Goal: Information Seeking & Learning: Learn about a topic

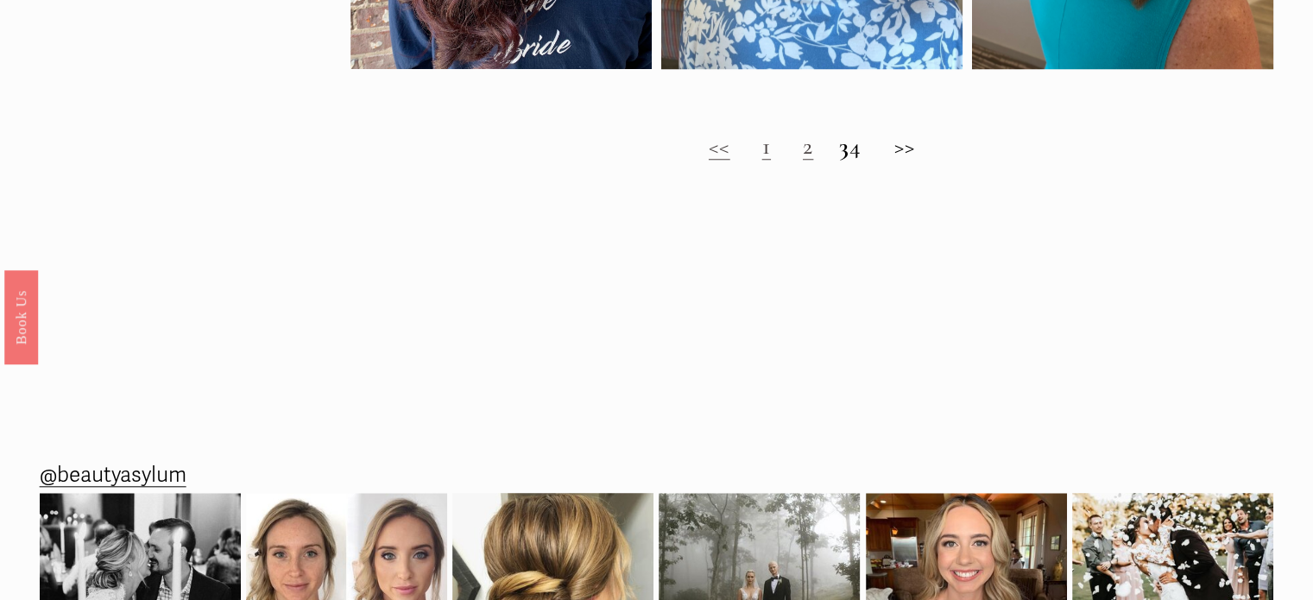
scroll to position [1381, 0]
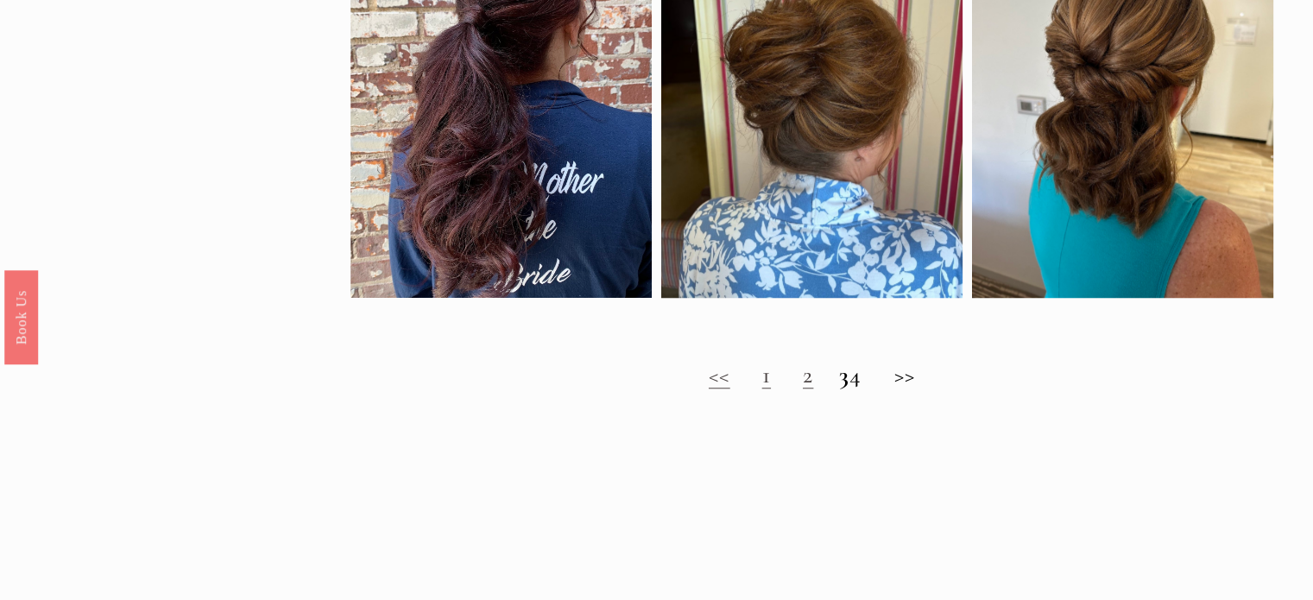
click at [803, 389] on link "2" at bounding box center [808, 374] width 10 height 29
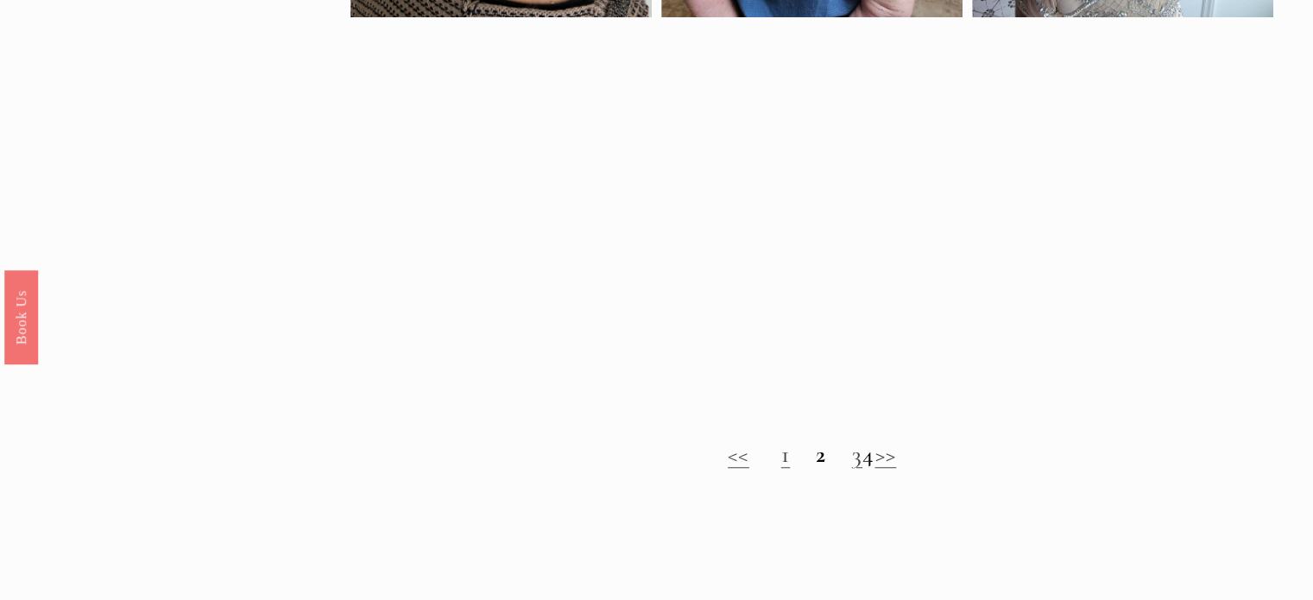
scroll to position [1310, 0]
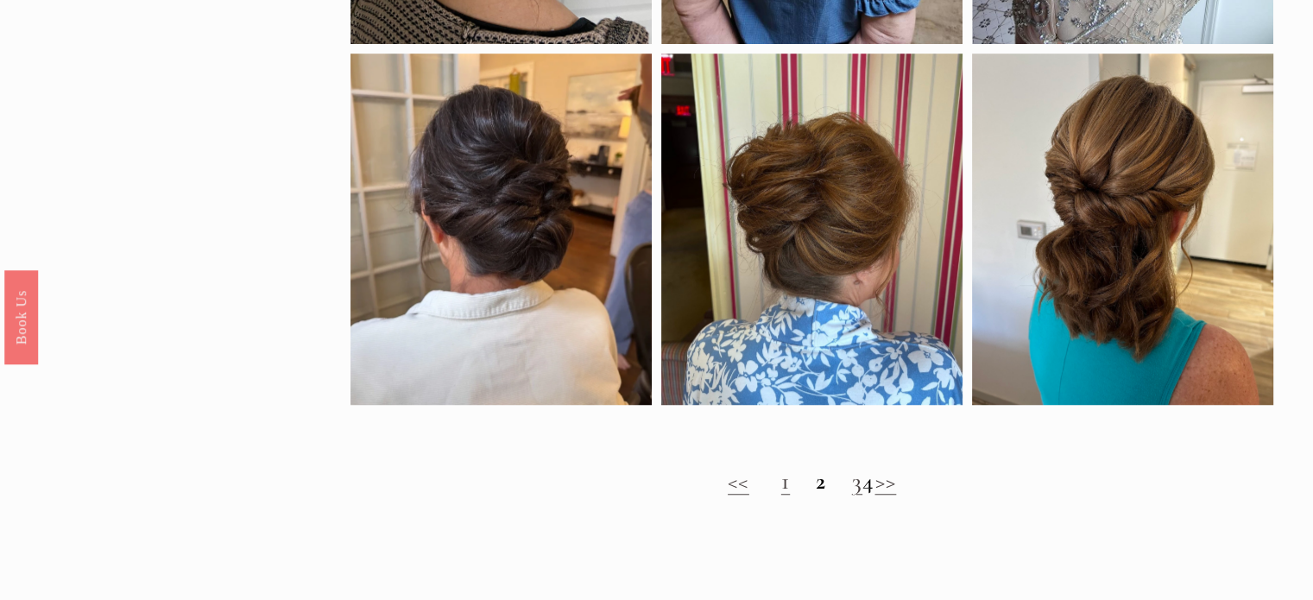
click at [852, 495] on link "3" at bounding box center [857, 480] width 10 height 29
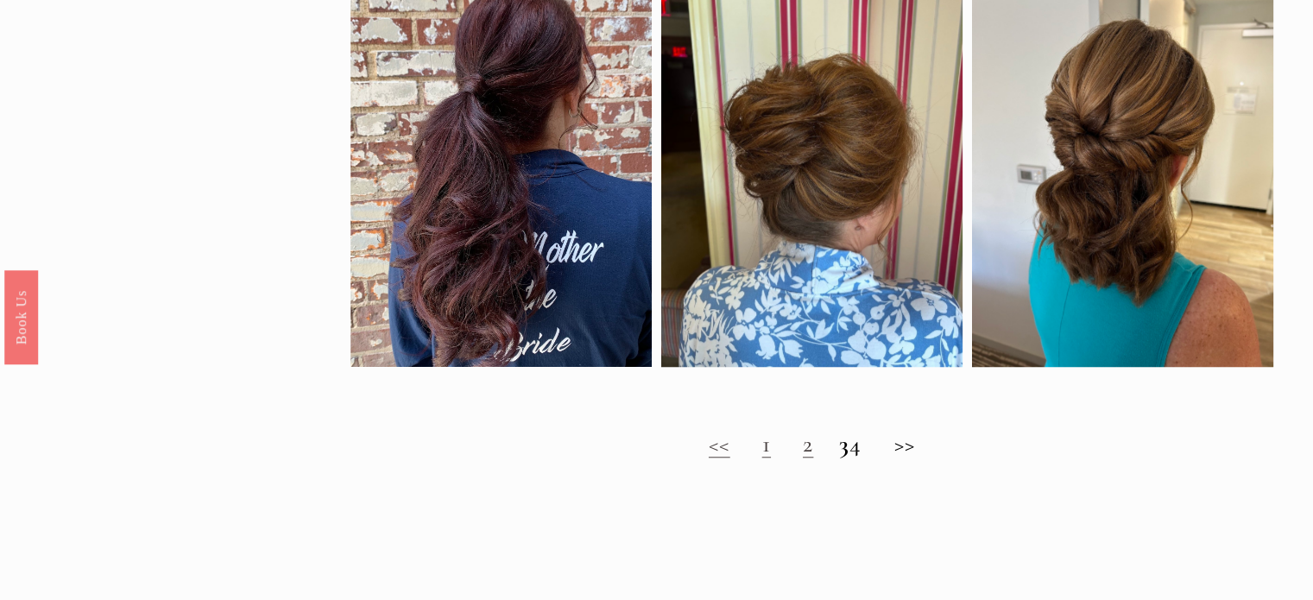
scroll to position [1263, 0]
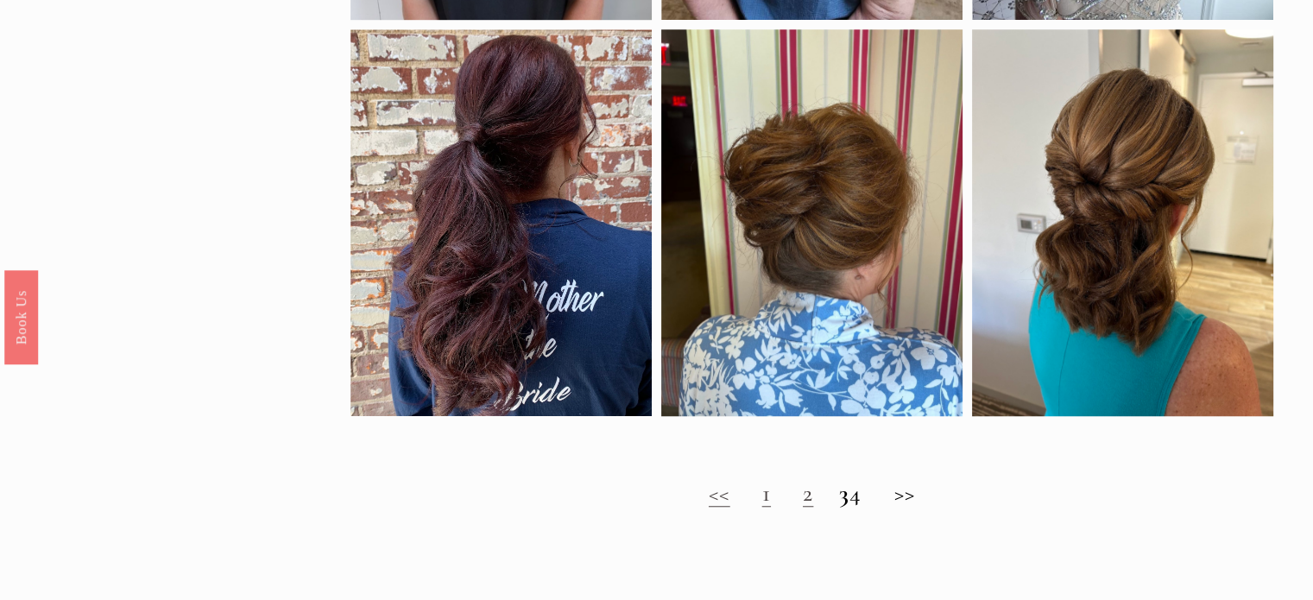
click at [839, 505] on strong "3" at bounding box center [844, 492] width 10 height 29
click at [839, 508] on strong "3" at bounding box center [844, 492] width 10 height 29
click at [871, 508] on h2 "<< 1 2 3 4 >>" at bounding box center [812, 493] width 924 height 28
click at [927, 508] on h2 "<< 1 2 3 4 >>" at bounding box center [812, 493] width 924 height 28
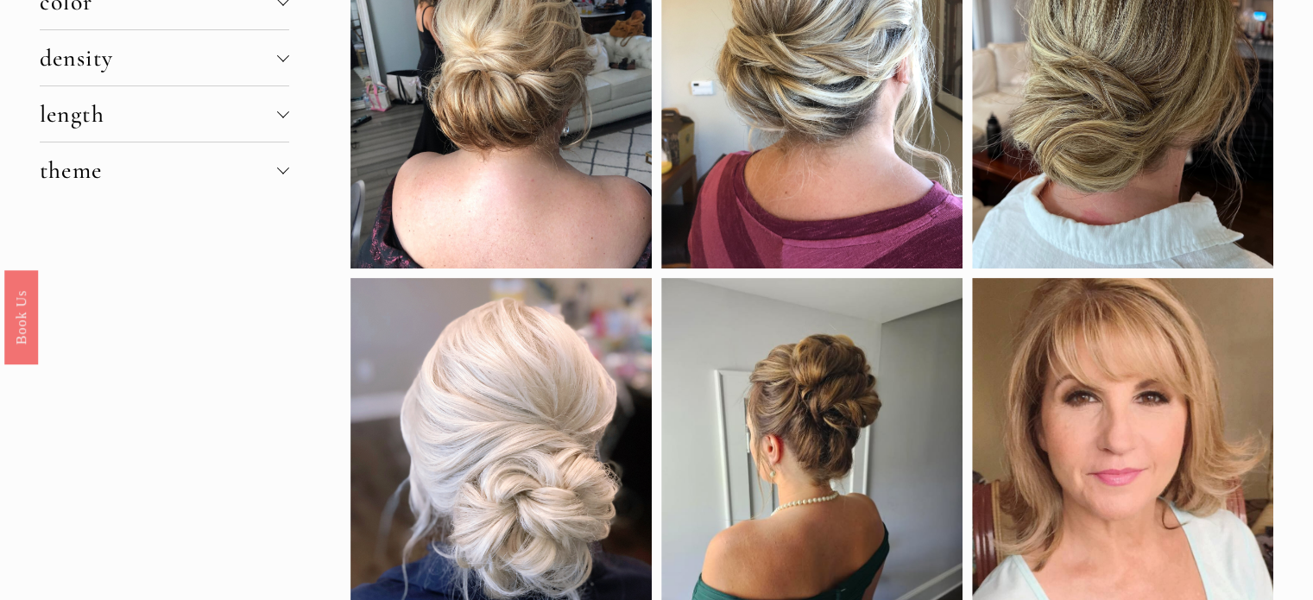
scroll to position [325, 0]
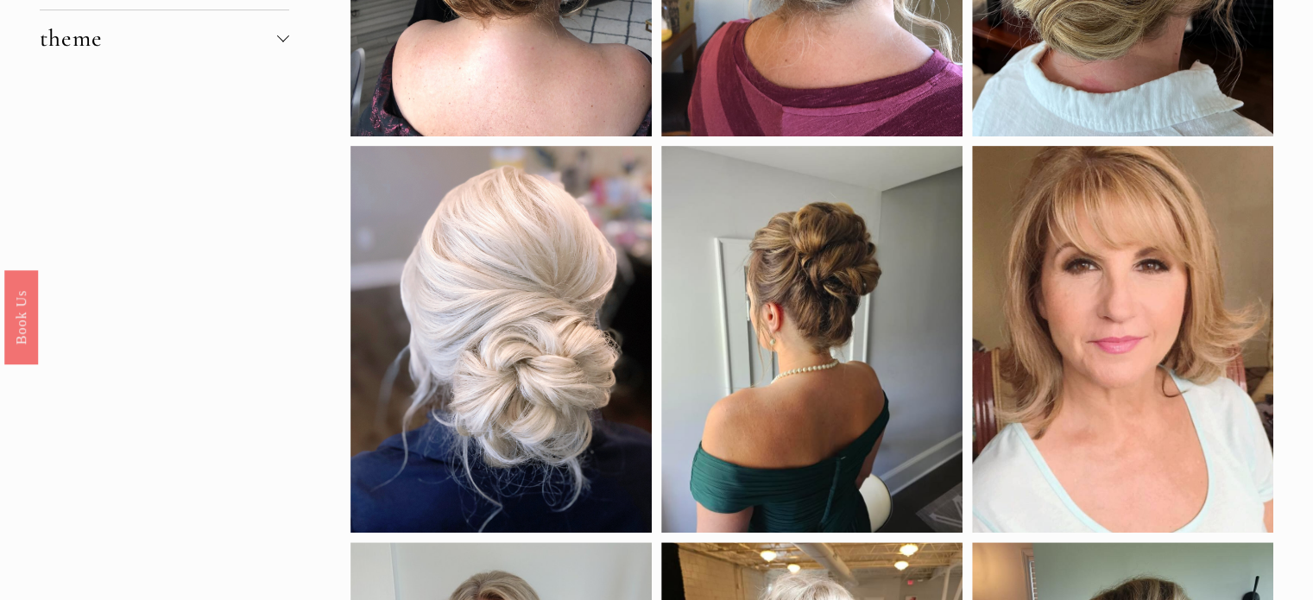
scroll to position [454, 0]
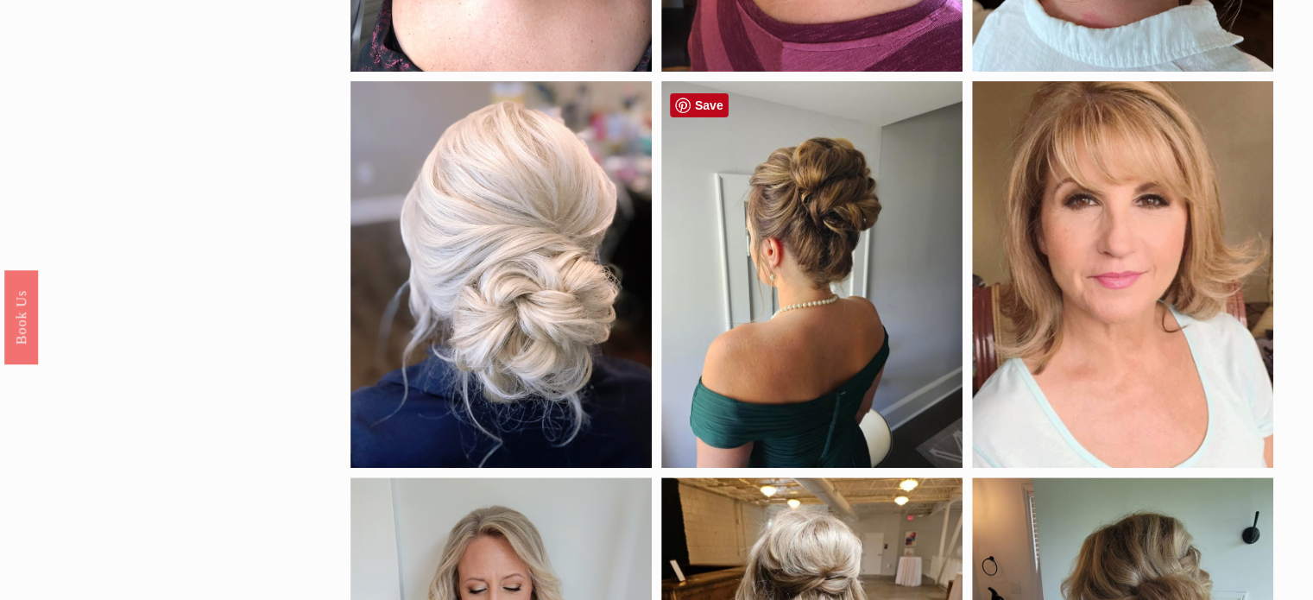
click at [818, 297] on div at bounding box center [811, 274] width 301 height 387
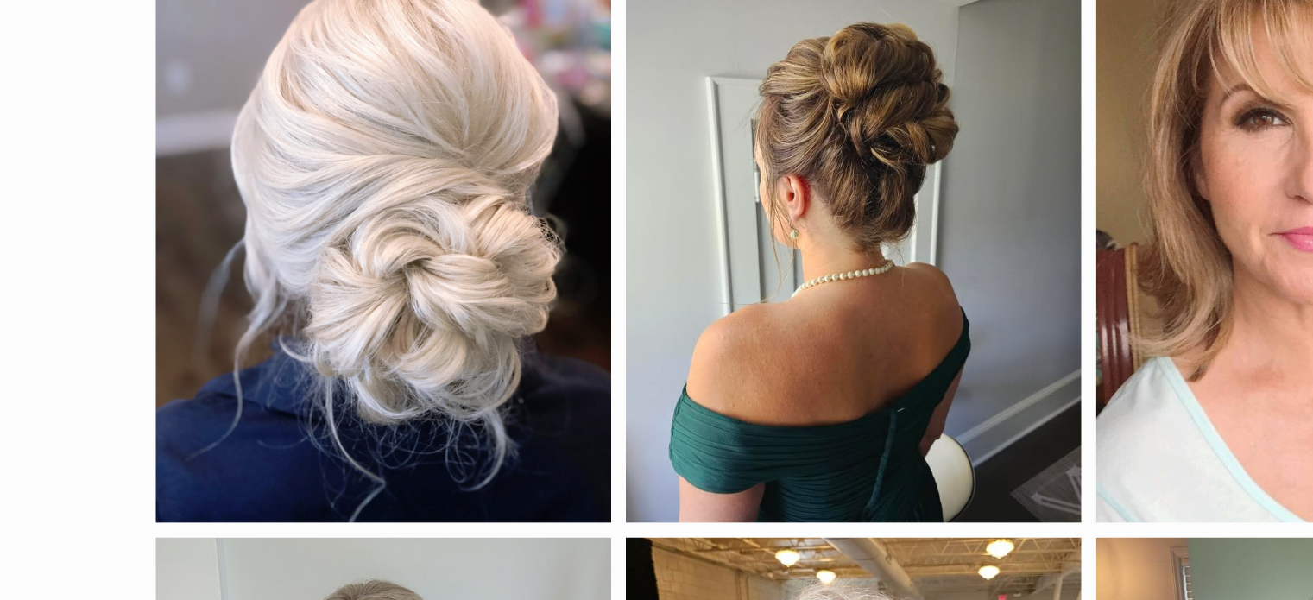
click at [848, 200] on div at bounding box center [811, 274] width 301 height 387
click at [804, 279] on div at bounding box center [811, 274] width 301 height 387
